Goal: Navigation & Orientation: Find specific page/section

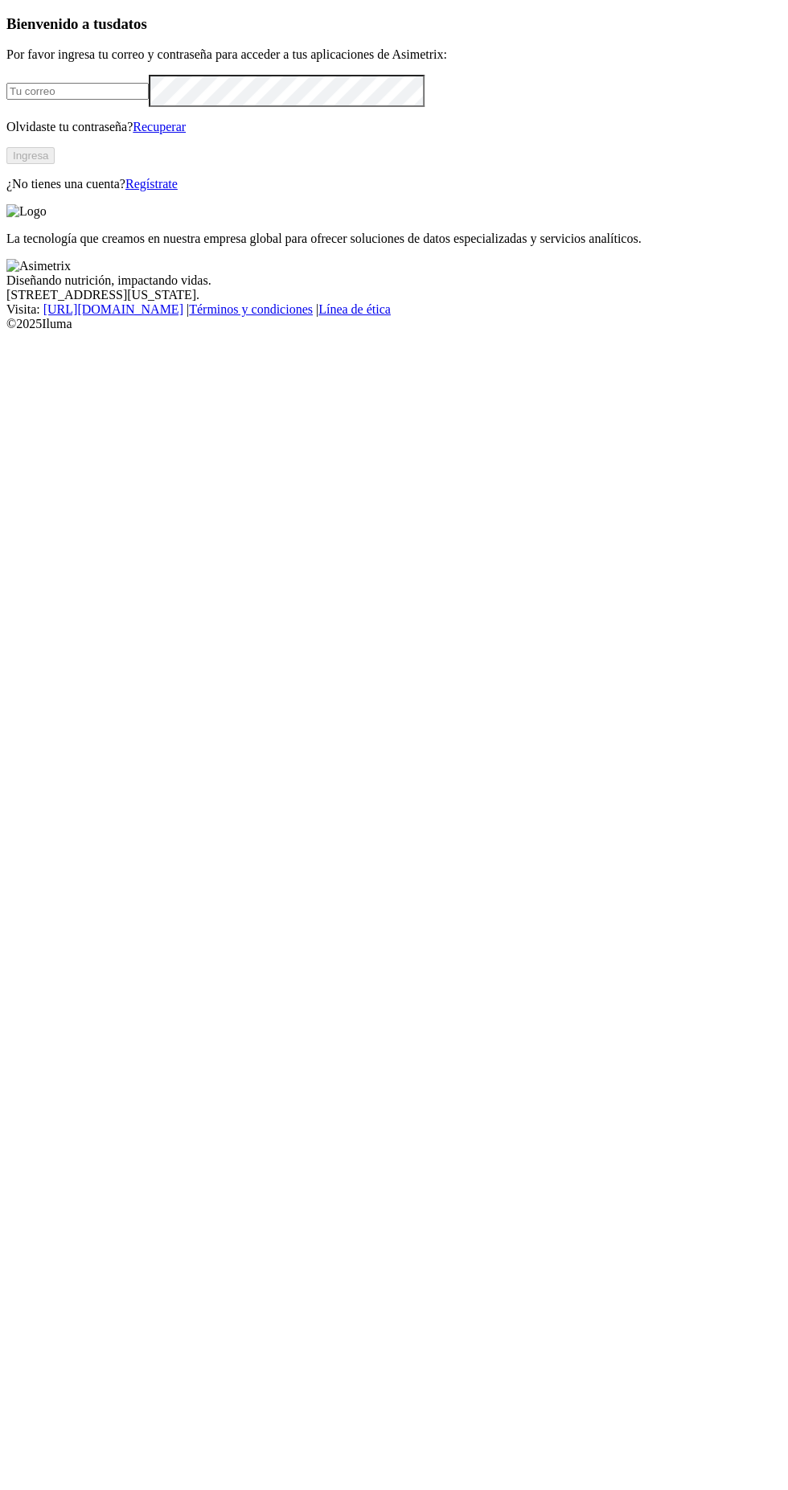
click at [149, 100] on input "email" at bounding box center [77, 91] width 142 height 17
type input "superconcentrados@aliar.com.co"
click input "submit" at bounding box center [0, 0] width 0 height 0
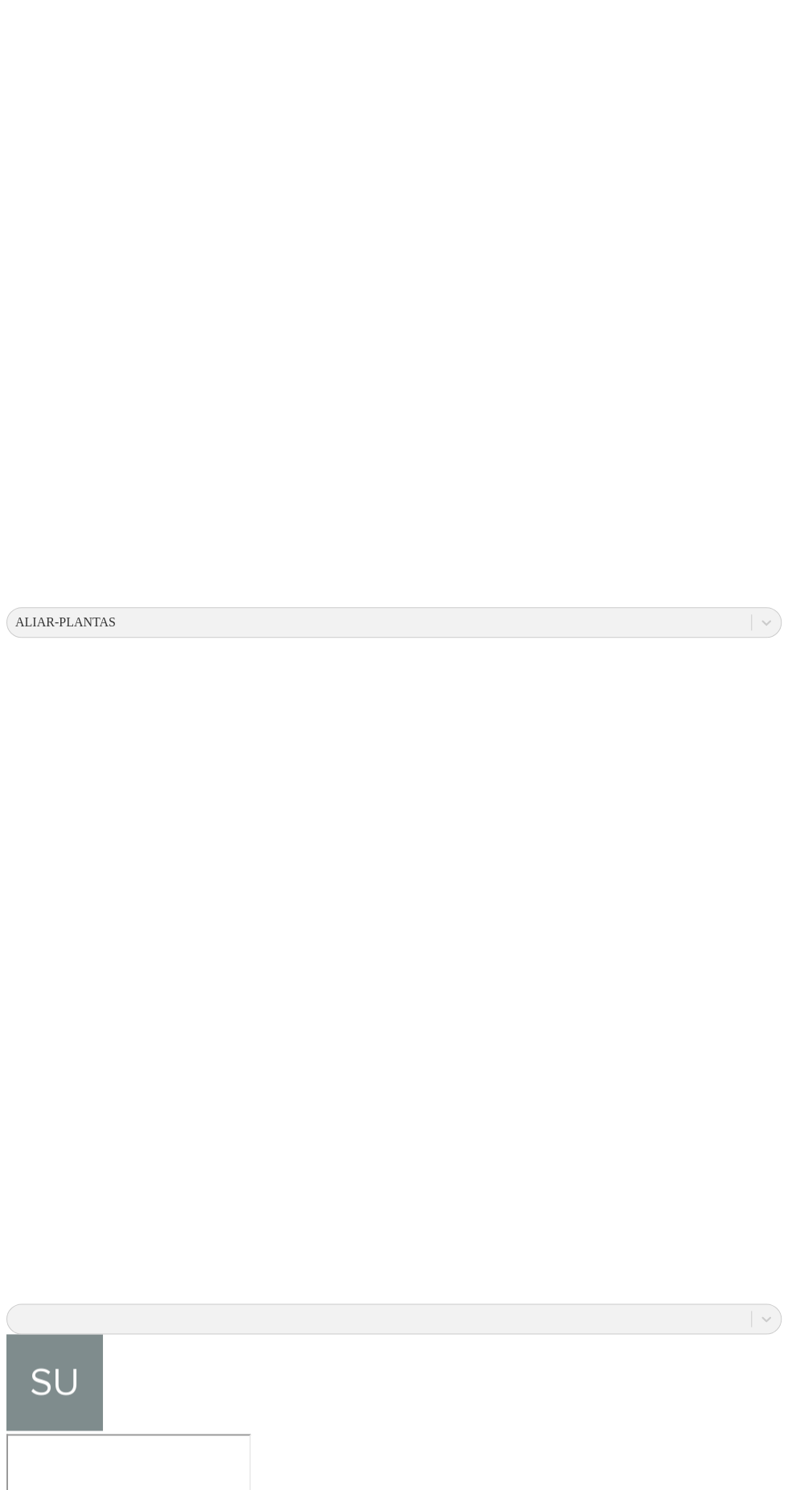
scroll to position [55, 0]
